Goal: Information Seeking & Learning: Find specific page/section

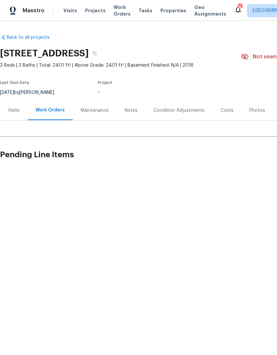
click at [115, 11] on span "Work Orders" at bounding box center [121, 10] width 17 height 13
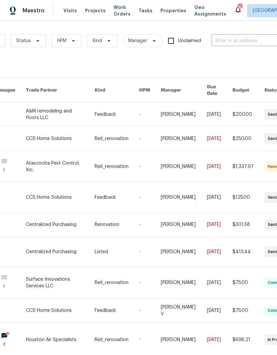
scroll to position [0, 72]
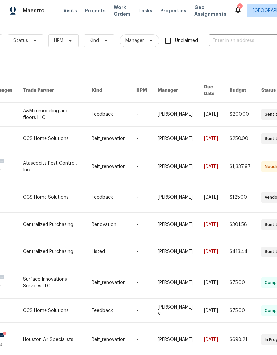
click at [250, 38] on input "text" at bounding box center [241, 41] width 66 height 10
type input "[PERSON_NAME]"
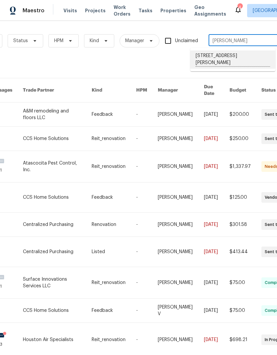
click at [245, 57] on li "[STREET_ADDRESS][PERSON_NAME]" at bounding box center [232, 59] width 85 height 18
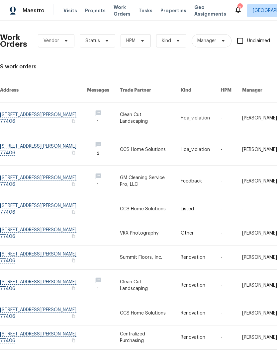
click at [156, 143] on link at bounding box center [150, 149] width 61 height 31
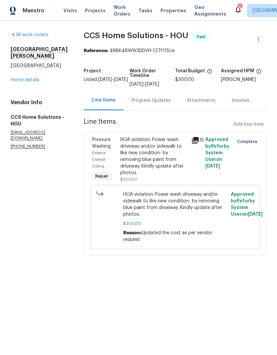
click at [38, 78] on link "Home details" at bounding box center [25, 80] width 29 height 5
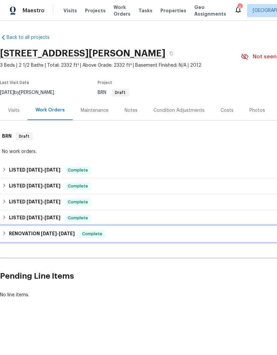
click at [119, 232] on div "RENOVATION [DATE] - [DATE] Complete" at bounding box center [187, 234] width 371 height 8
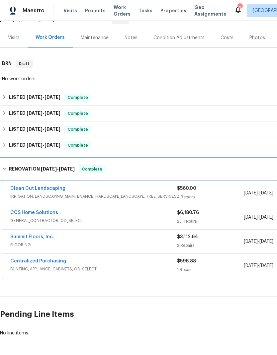
scroll to position [72, 0]
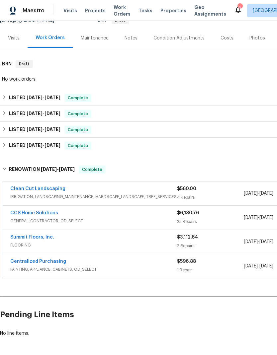
click at [45, 219] on span "GENERAL_CONTRACTOR, OD_SELECT" at bounding box center [93, 221] width 166 height 7
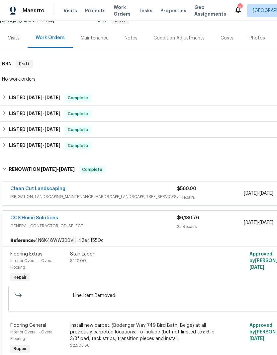
click at [50, 216] on link "CCS Home Solutions" at bounding box center [34, 218] width 48 height 5
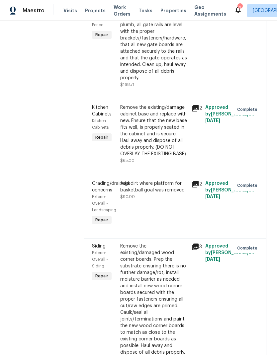
scroll to position [1243, 0]
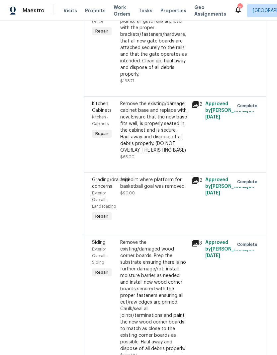
click at [195, 177] on icon at bounding box center [195, 180] width 7 height 7
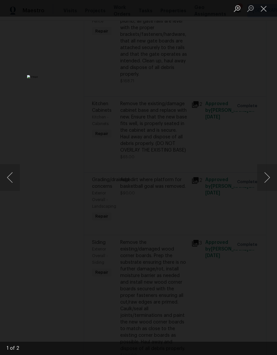
click at [268, 178] on button "Next image" at bounding box center [267, 177] width 20 height 27
click at [12, 176] on button "Previous image" at bounding box center [10, 177] width 20 height 27
click at [267, 176] on button "Next image" at bounding box center [267, 177] width 20 height 27
click at [12, 175] on button "Previous image" at bounding box center [10, 177] width 20 height 27
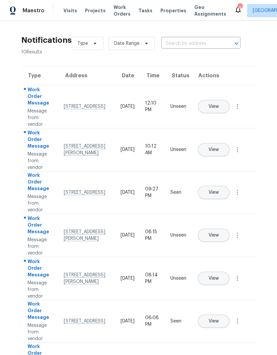
click at [117, 9] on span "Work Orders" at bounding box center [121, 10] width 17 height 13
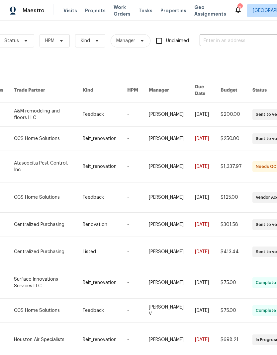
scroll to position [0, 87]
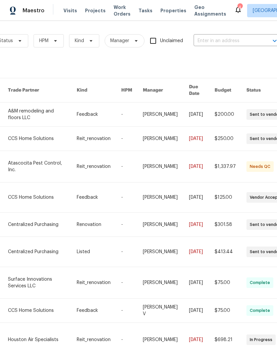
click at [243, 39] on input "text" at bounding box center [226, 41] width 66 height 10
type input "[PERSON_NAME]"
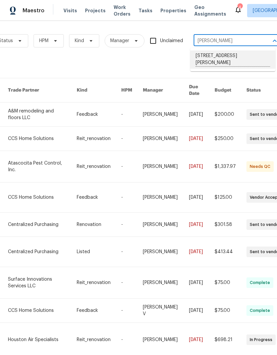
click at [243, 55] on li "[STREET_ADDRESS][PERSON_NAME]" at bounding box center [232, 59] width 85 height 18
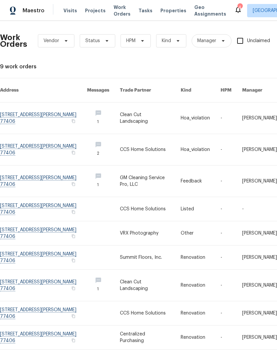
click at [143, 148] on link at bounding box center [150, 149] width 61 height 31
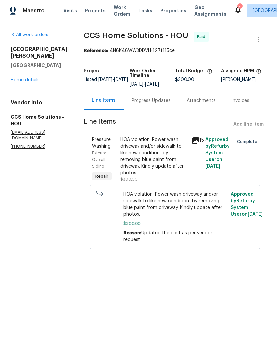
click at [38, 78] on link "Home details" at bounding box center [25, 80] width 29 height 5
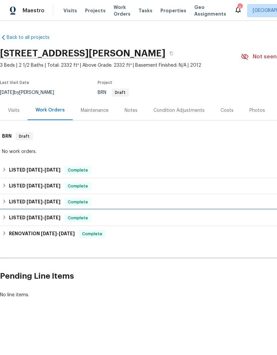
click at [70, 218] on span "Complete" at bounding box center [78, 218] width 26 height 7
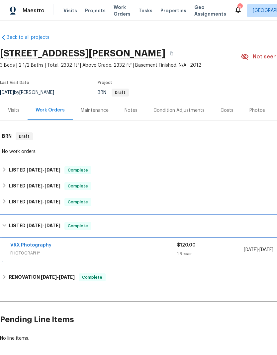
click at [87, 220] on div "LISTED [DATE] - [DATE] Complete" at bounding box center [187, 225] width 375 height 21
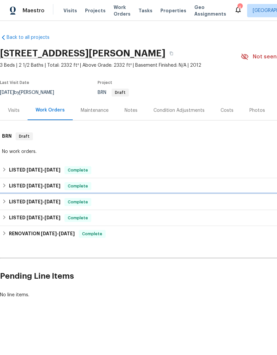
click at [89, 200] on div "LISTED [DATE] - [DATE] Complete" at bounding box center [187, 202] width 371 height 8
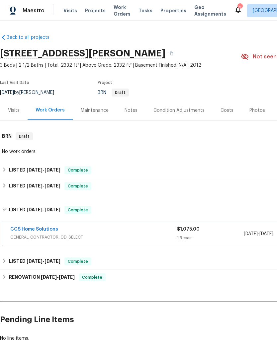
click at [54, 230] on link "CCS Home Solutions" at bounding box center [34, 229] width 48 height 5
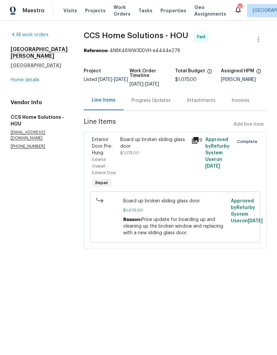
click at [37, 78] on link "Home details" at bounding box center [25, 80] width 29 height 5
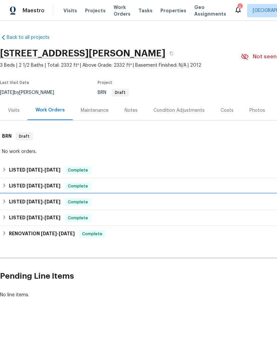
click at [89, 203] on div "LISTED [DATE] - [DATE] Complete" at bounding box center [187, 202] width 371 height 8
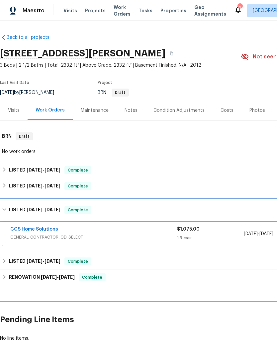
click at [90, 208] on div "LISTED [DATE] - [DATE] Complete" at bounding box center [187, 210] width 371 height 8
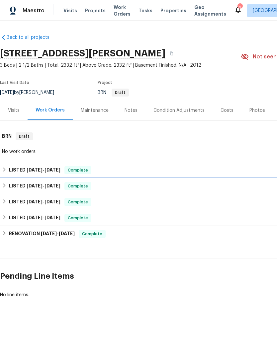
click at [88, 185] on span "Complete" at bounding box center [78, 186] width 26 height 7
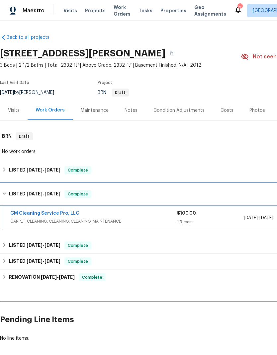
click at [82, 189] on div "LISTED [DATE] - [DATE] Complete" at bounding box center [187, 193] width 375 height 21
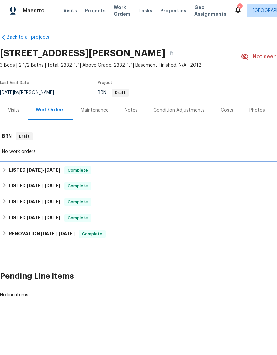
click at [81, 168] on span "Complete" at bounding box center [78, 170] width 26 height 7
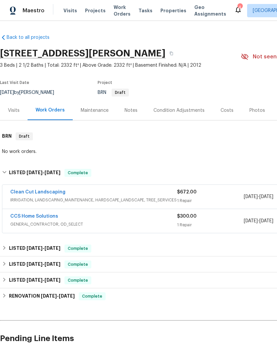
click at [26, 194] on link "Clean Cut Landscaping" at bounding box center [37, 192] width 55 height 5
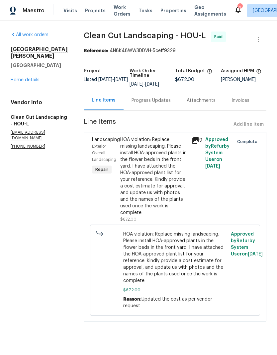
click at [42, 72] on div "[STREET_ADDRESS][PERSON_NAME][PERSON_NAME] Home details" at bounding box center [39, 64] width 57 height 37
click at [38, 78] on link "Home details" at bounding box center [25, 80] width 29 height 5
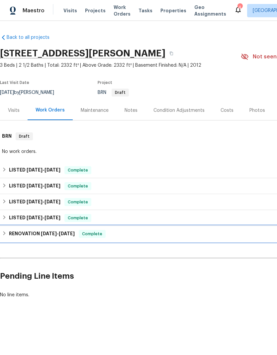
click at [83, 235] on div "RENOVATION [DATE] - [DATE] Complete" at bounding box center [187, 234] width 371 height 8
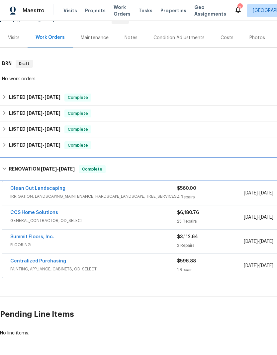
scroll to position [72, 0]
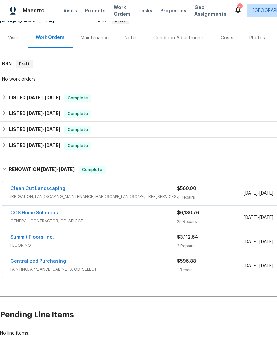
click at [50, 215] on link "CCS Home Solutions" at bounding box center [34, 213] width 48 height 5
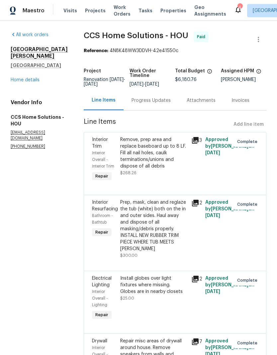
click at [43, 72] on div "[STREET_ADDRESS][PERSON_NAME][PERSON_NAME] Home details" at bounding box center [39, 64] width 57 height 37
click at [37, 78] on link "Home details" at bounding box center [25, 80] width 29 height 5
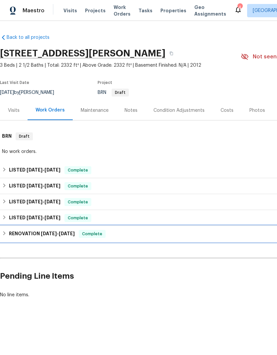
click at [61, 233] on span "[DATE] - [DATE]" at bounding box center [58, 233] width 34 height 5
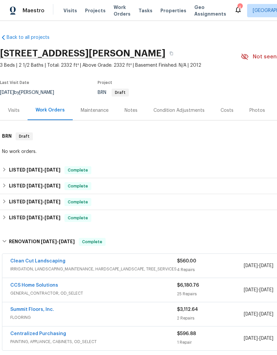
click at [54, 260] on link "Clean Cut Landscaping" at bounding box center [37, 261] width 55 height 5
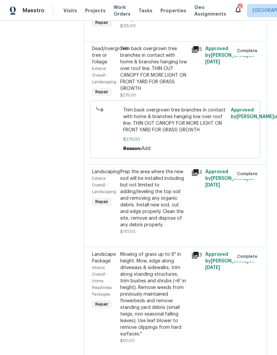
scroll to position [148, 0]
